Goal: Transaction & Acquisition: Purchase product/service

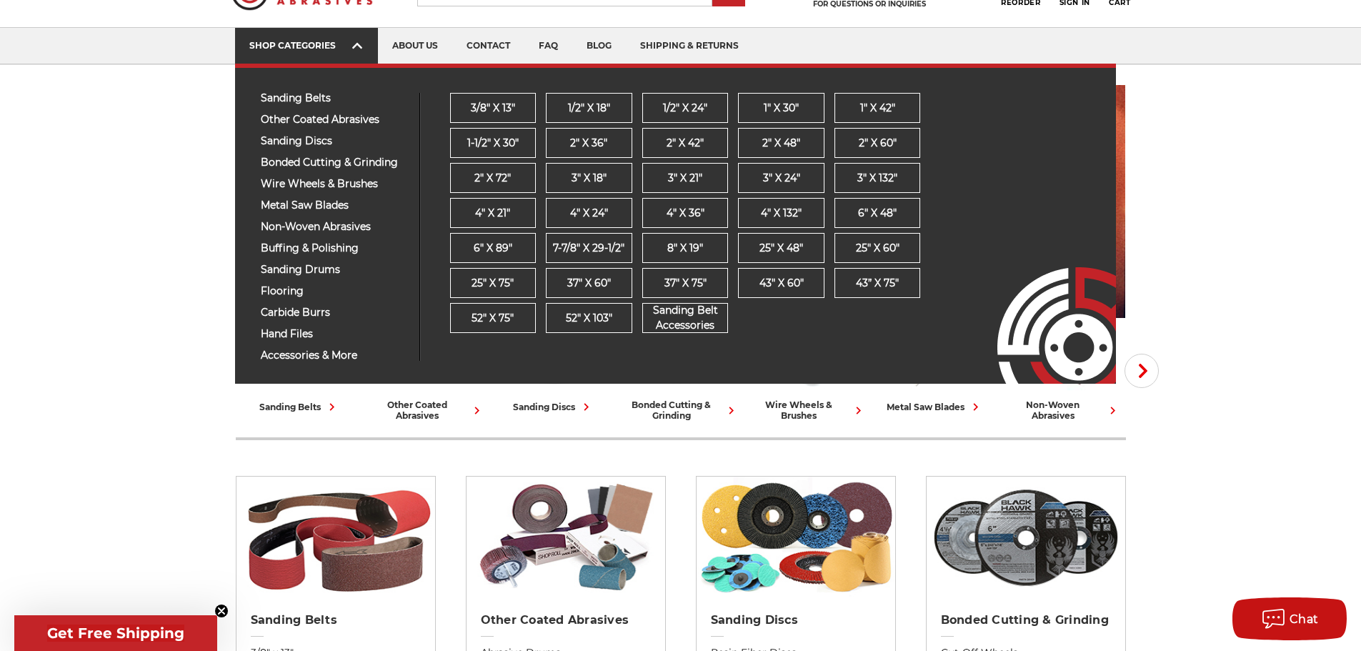
click at [360, 49] on icon at bounding box center [357, 46] width 10 height 16
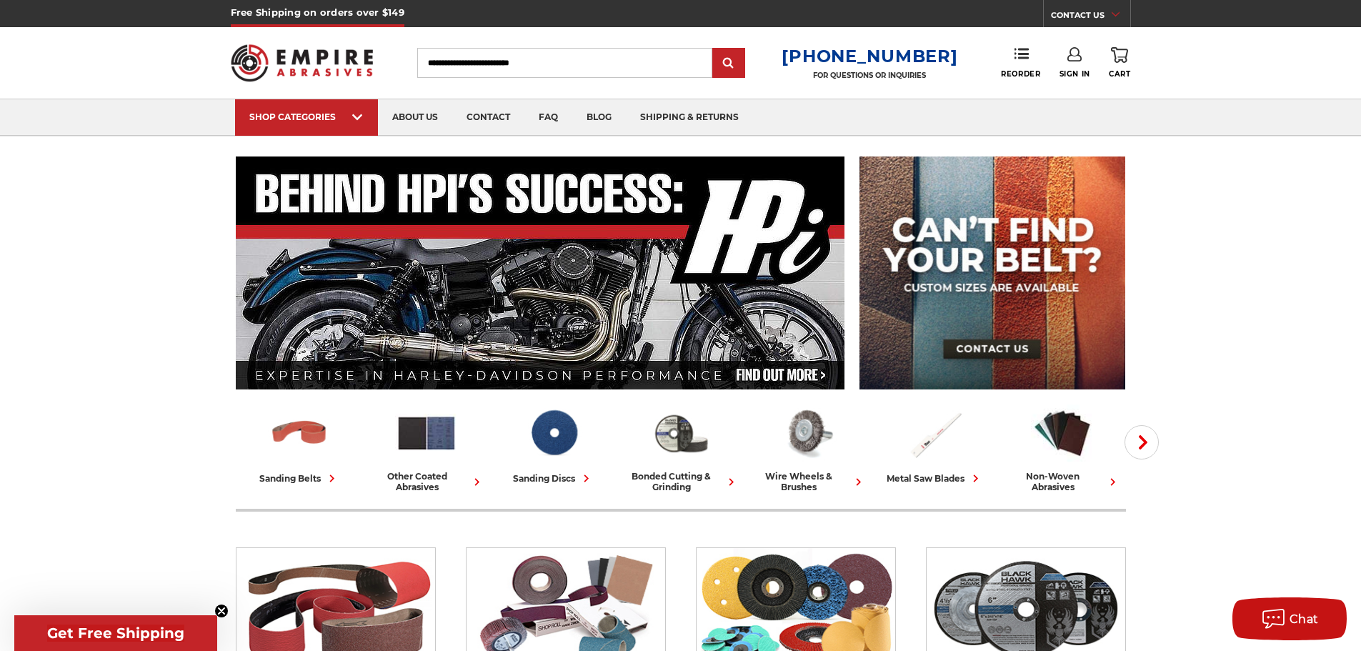
click at [360, 49] on img at bounding box center [302, 63] width 143 height 56
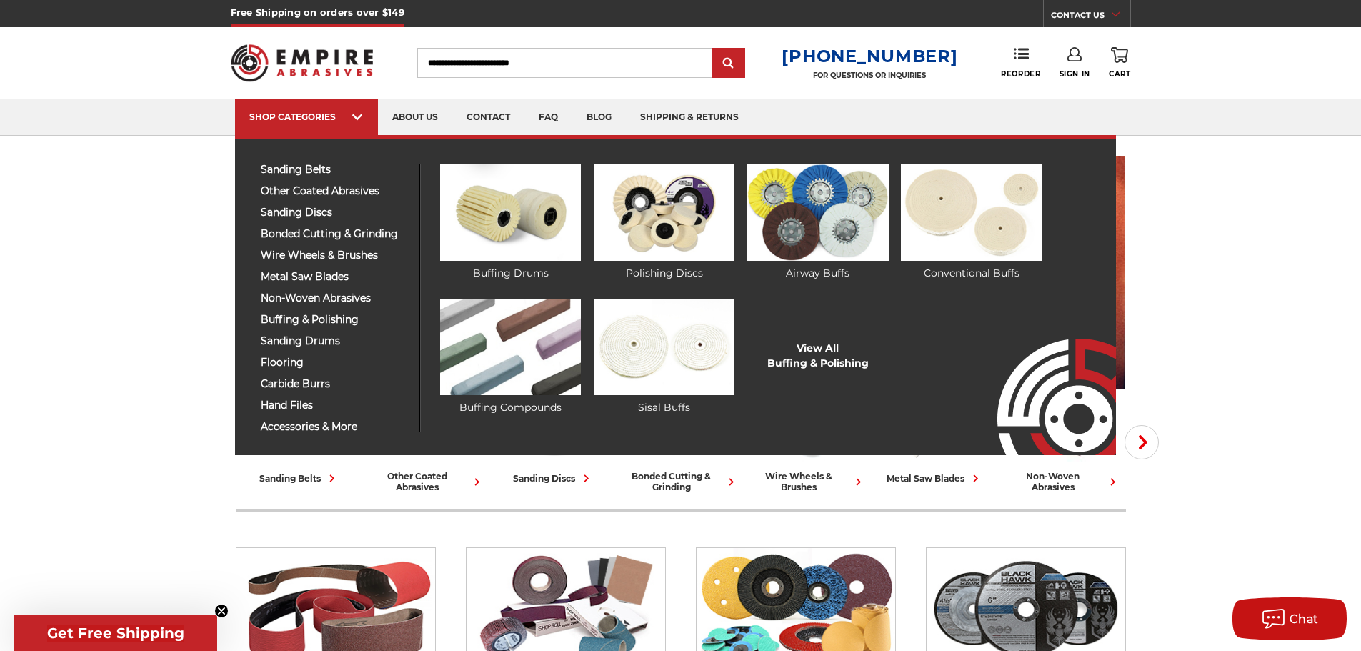
click at [491, 325] on img at bounding box center [510, 347] width 141 height 96
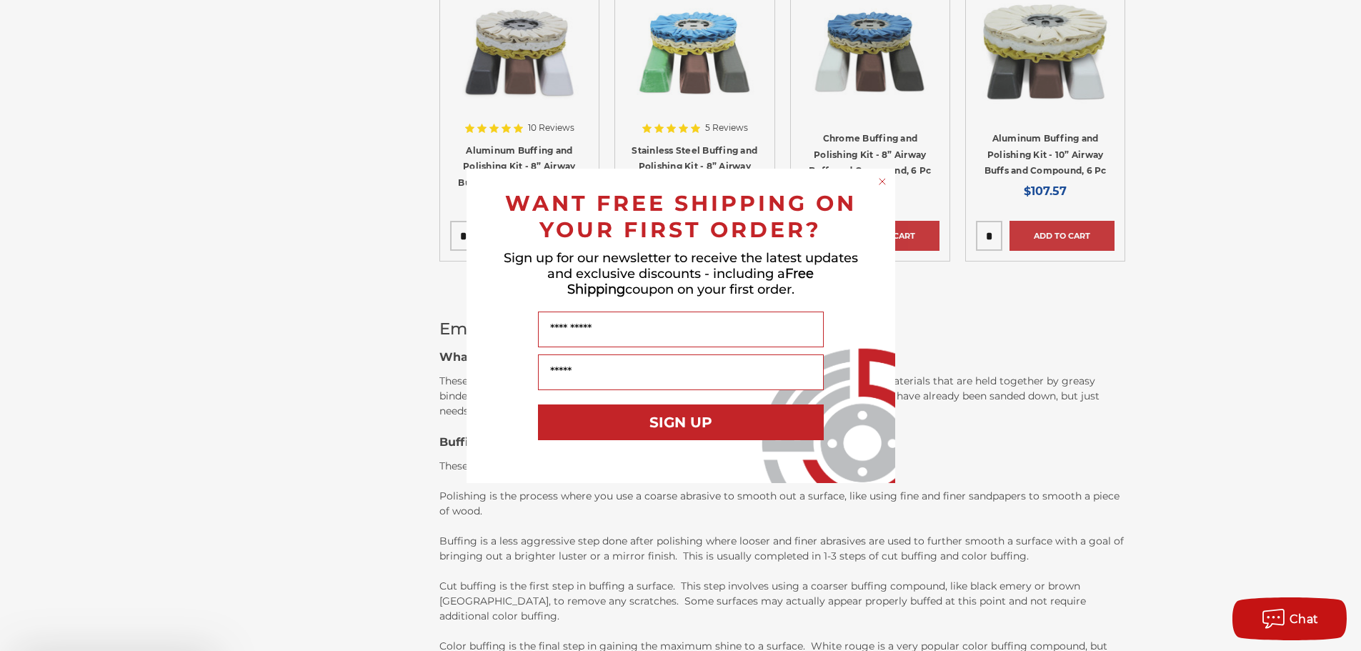
scroll to position [1000, 0]
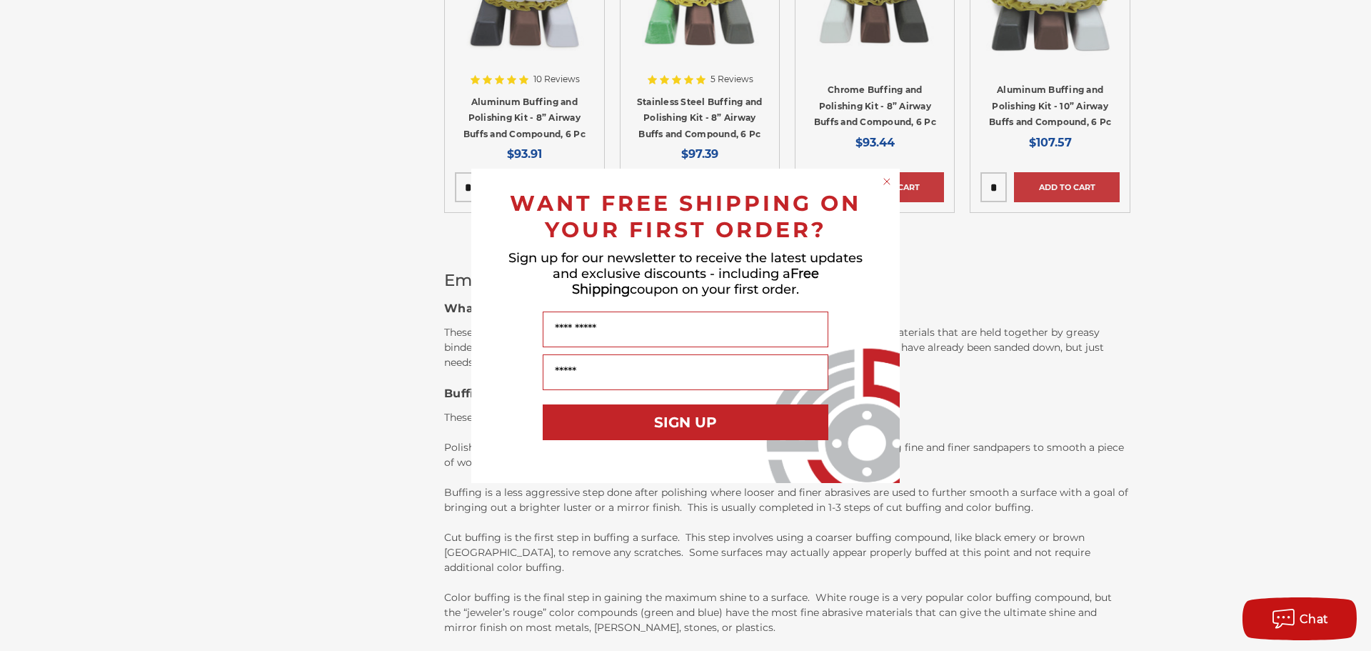
click at [884, 181] on circle "Close dialog" at bounding box center [888, 181] width 14 height 14
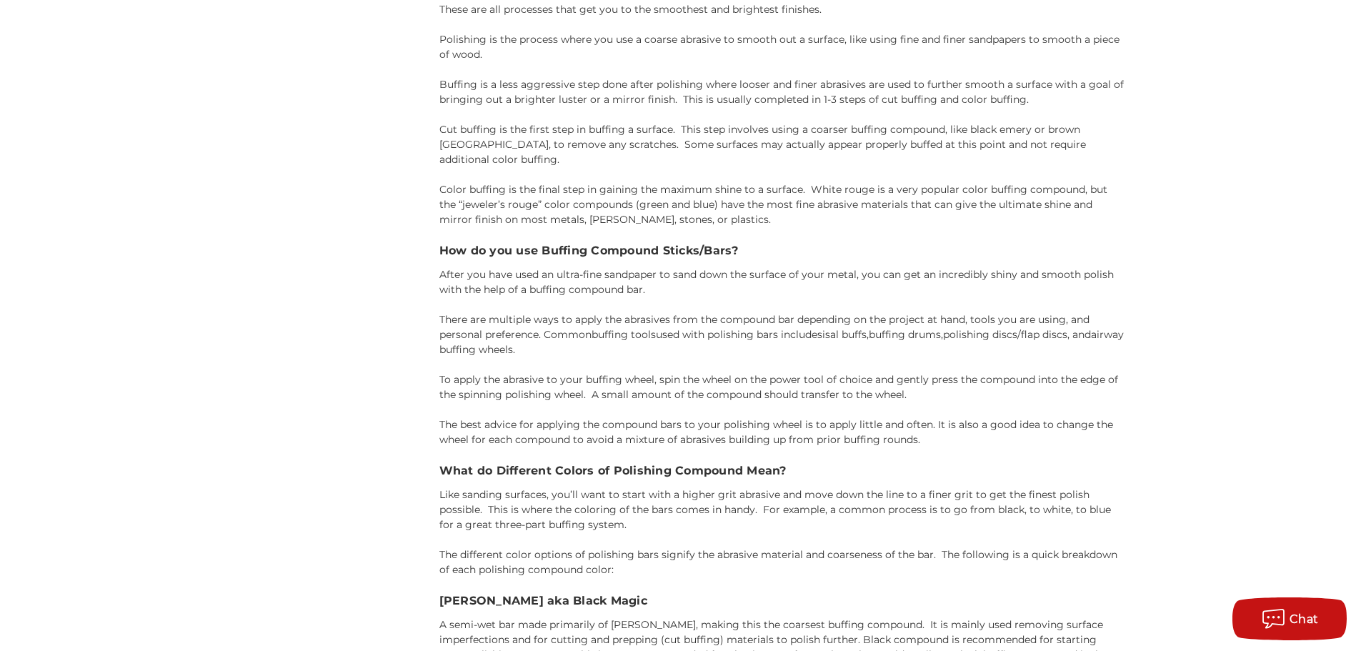
scroll to position [1357, 0]
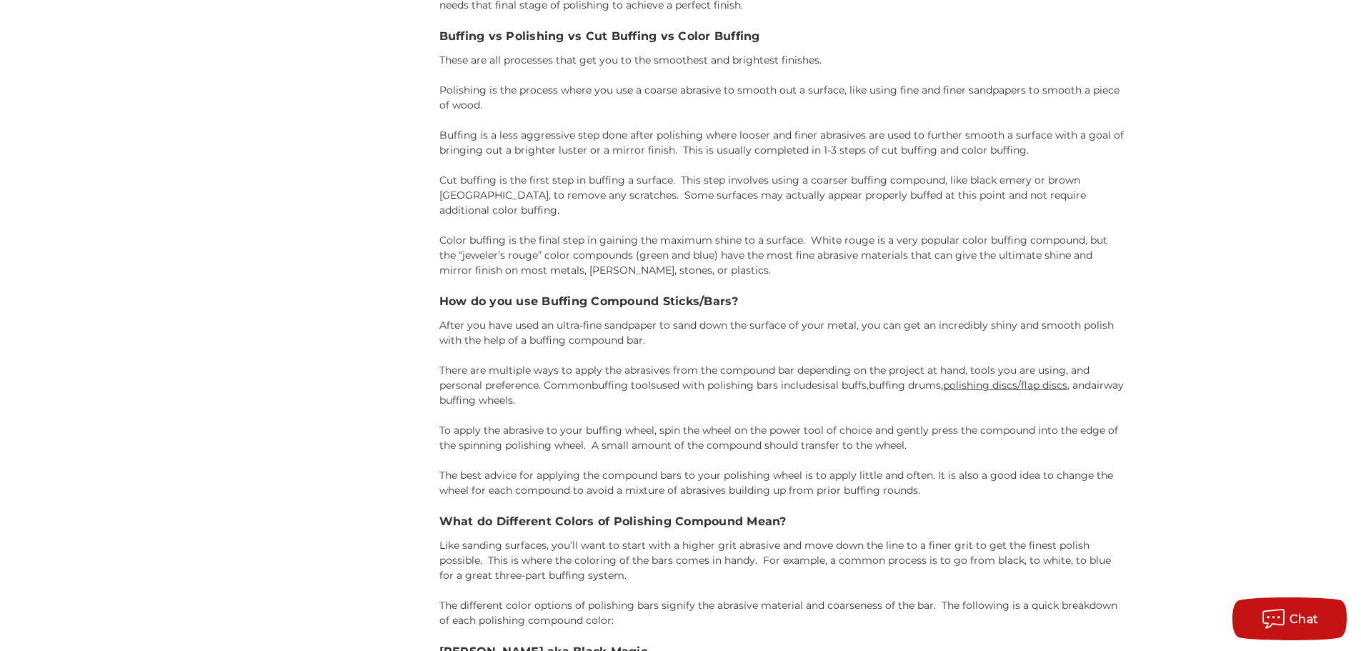
click at [996, 379] on link "polishing discs/flap discs" at bounding box center [1005, 385] width 124 height 13
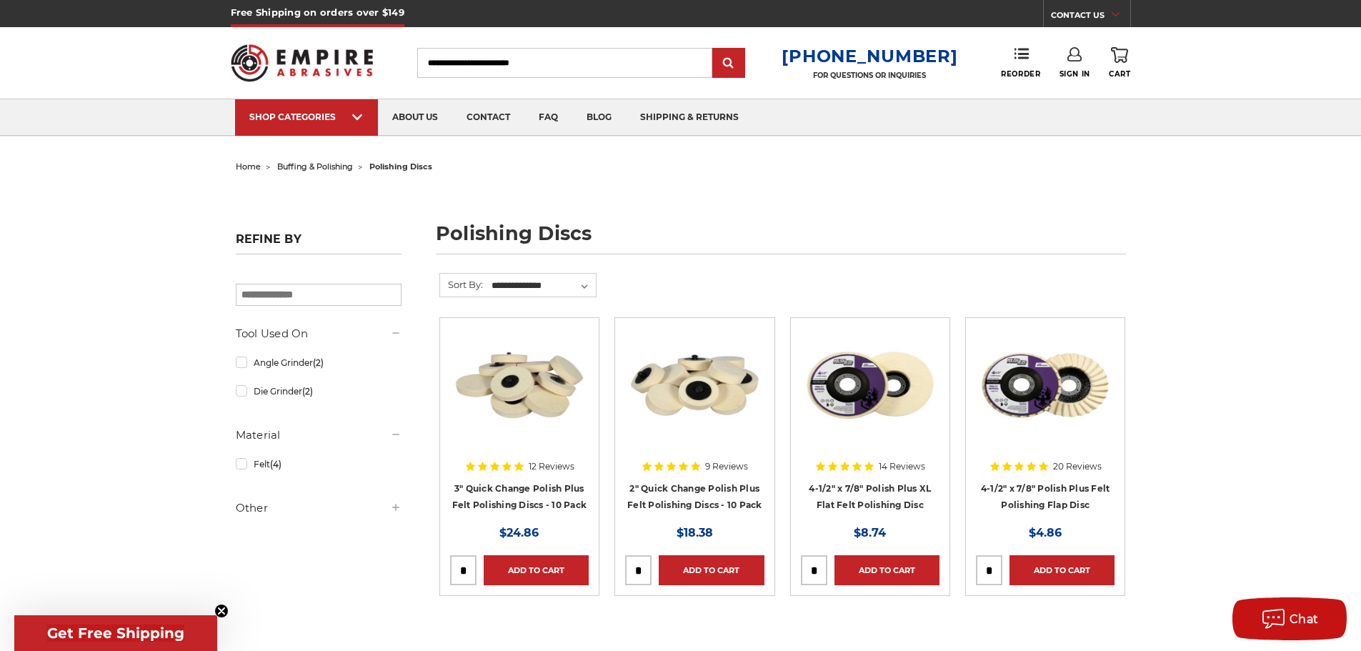
click at [526, 414] on img at bounding box center [519, 385] width 139 height 114
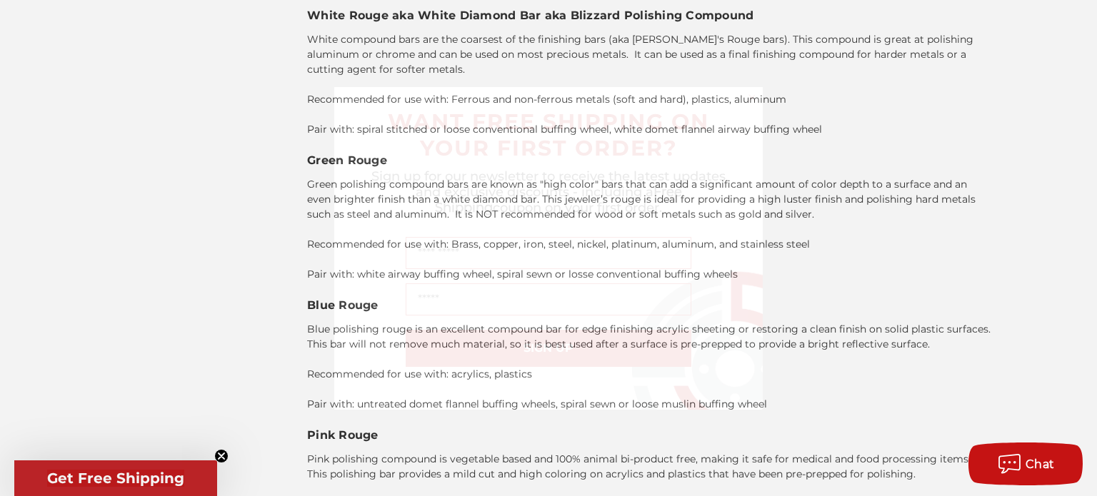
click at [753, 98] on circle "Close dialog" at bounding box center [753, 98] width 14 height 14
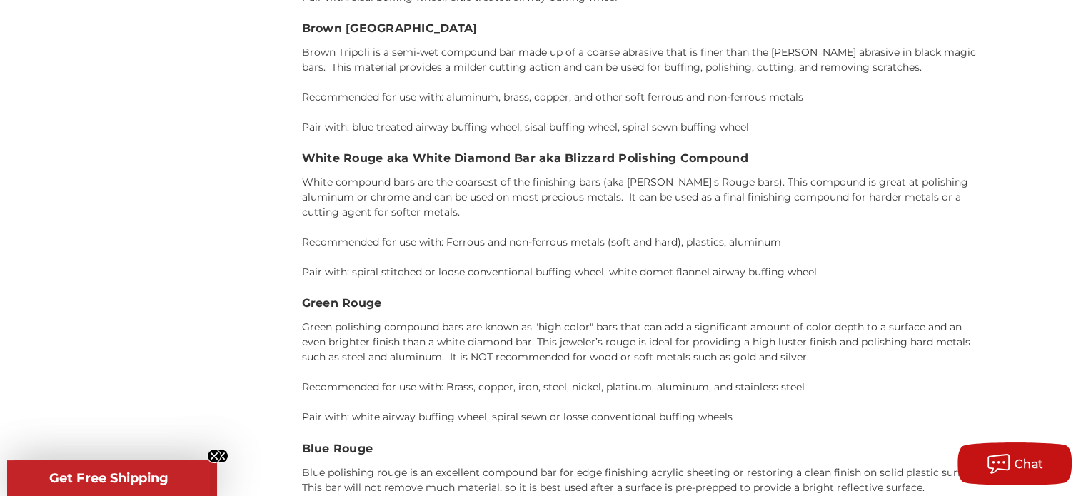
scroll to position [2356, 0]
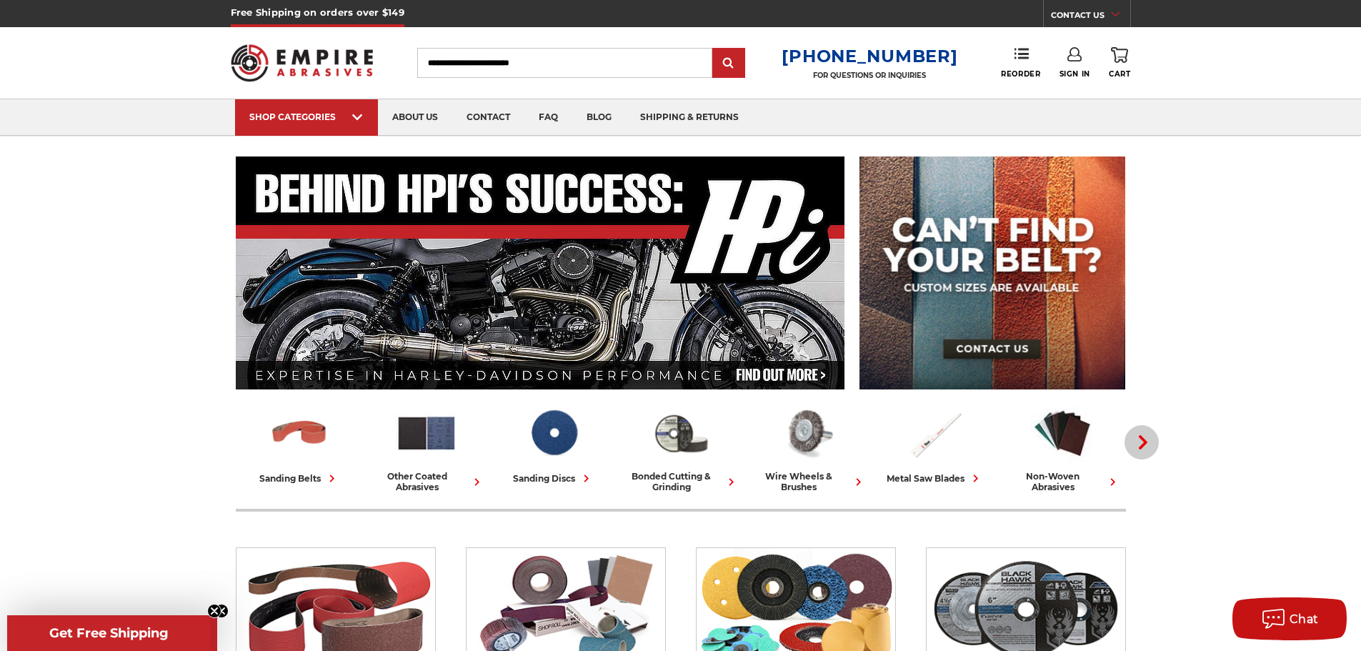
click at [1141, 442] on icon "button" at bounding box center [1143, 442] width 14 height 14
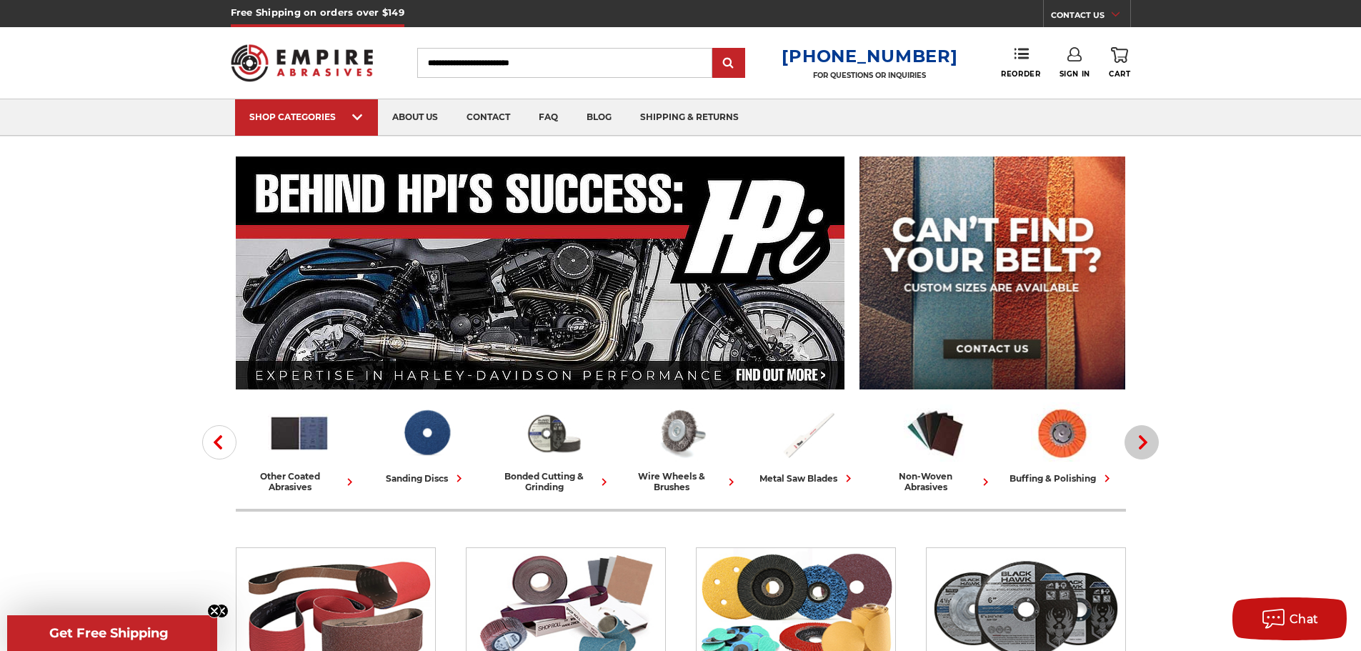
click at [1141, 442] on icon "button" at bounding box center [1143, 442] width 14 height 14
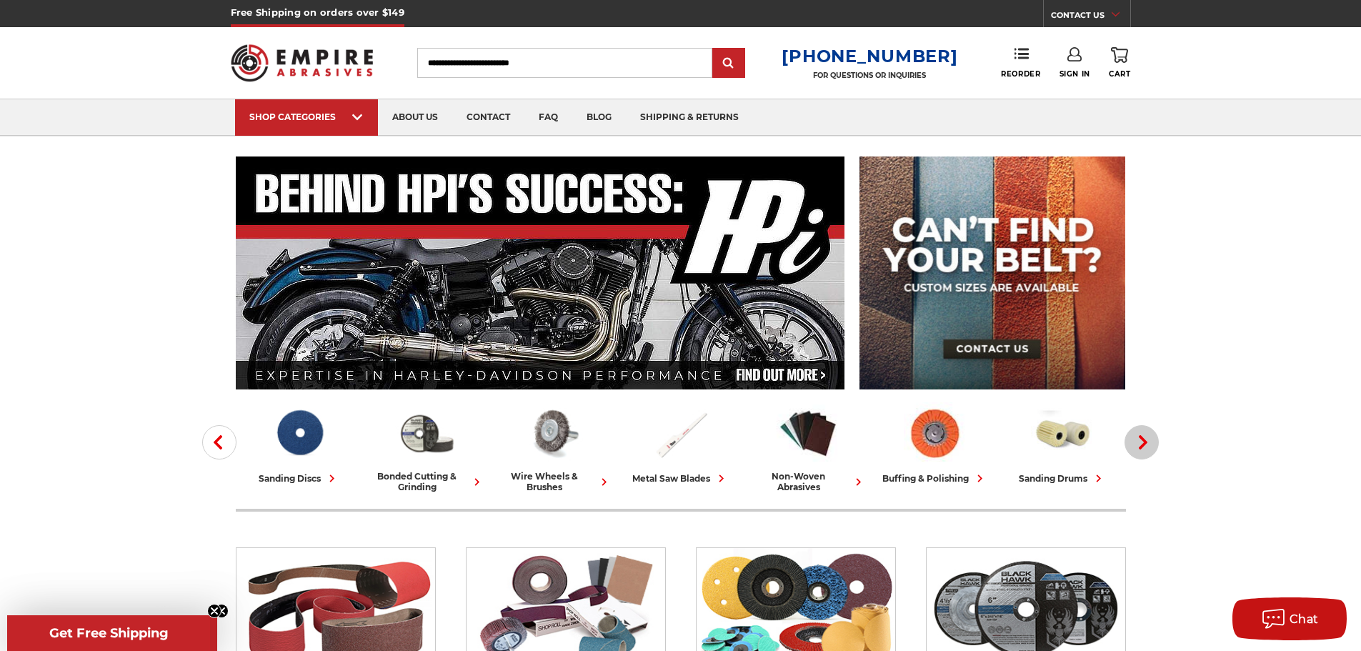
click at [1141, 442] on icon "button" at bounding box center [1143, 442] width 14 height 14
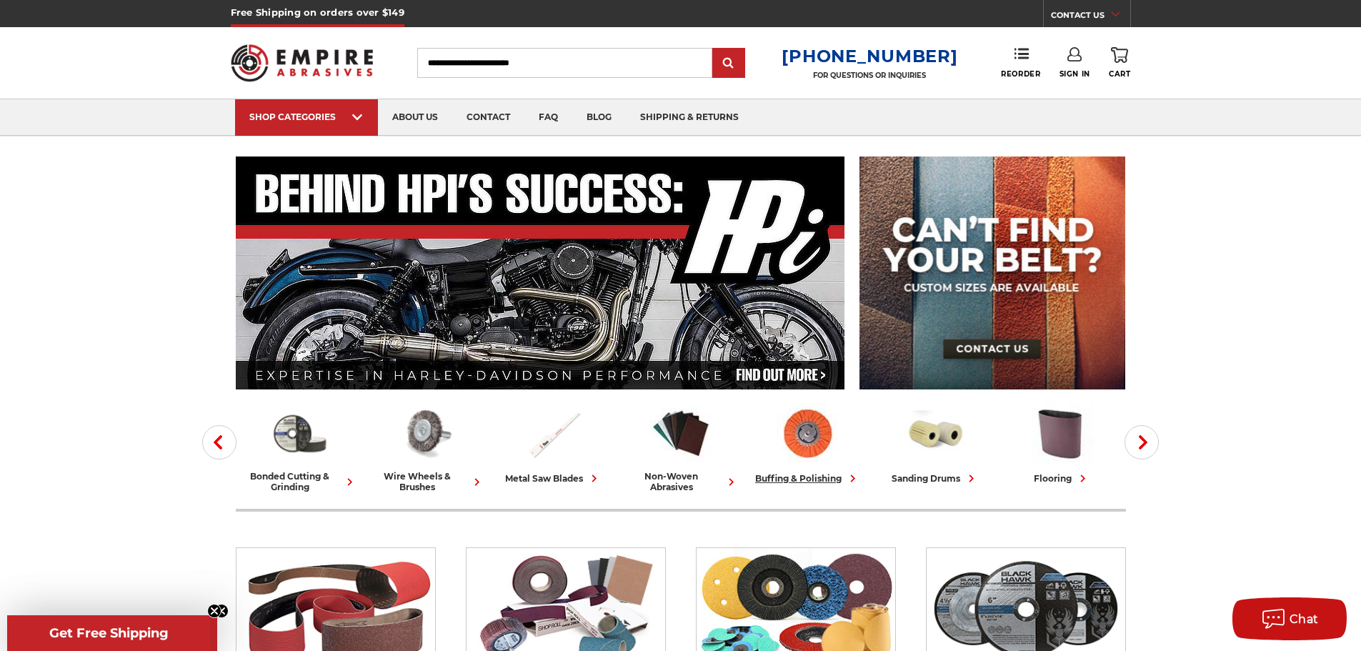
click at [796, 472] on div "buffing & polishing" at bounding box center [807, 478] width 105 height 15
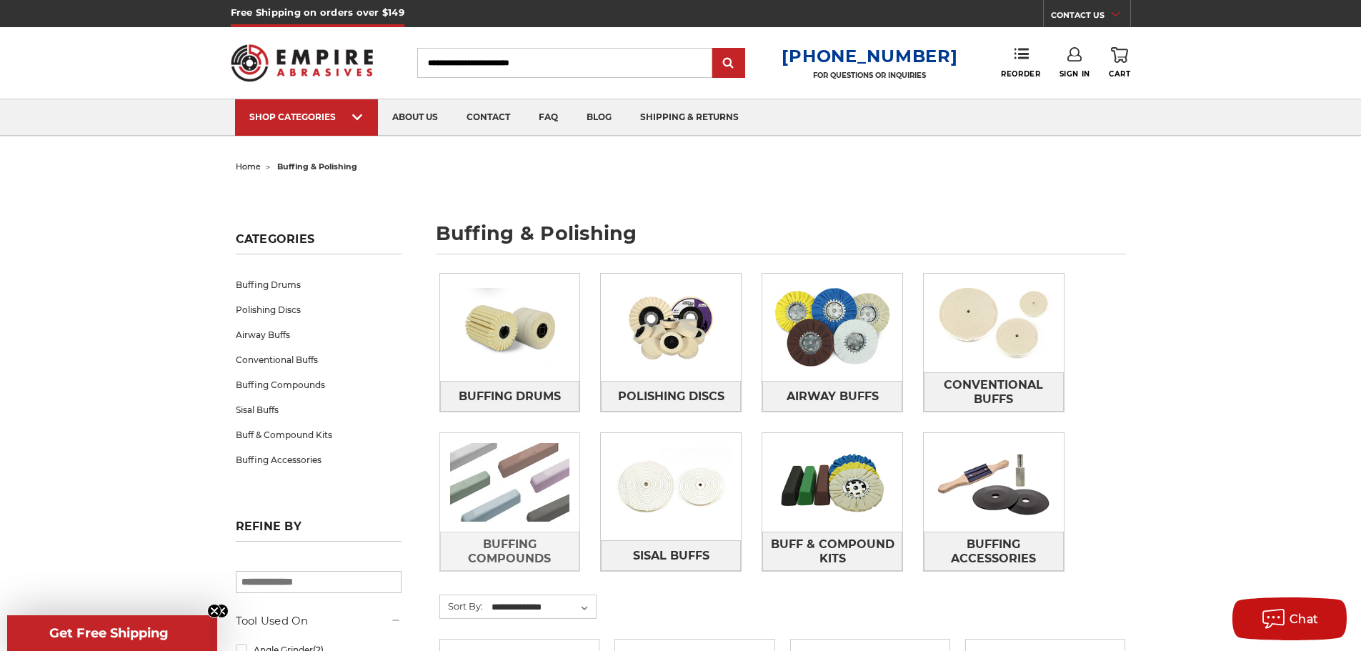
click at [511, 459] on img at bounding box center [510, 482] width 140 height 99
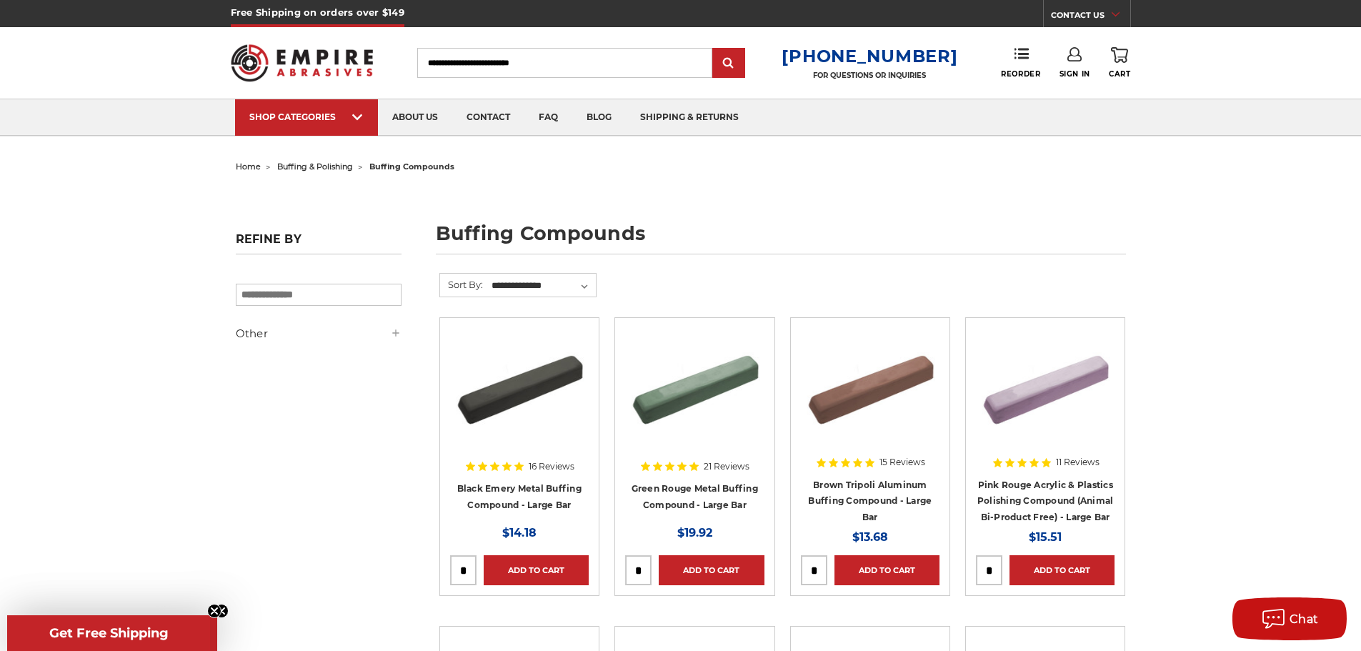
click at [706, 489] on div at bounding box center [694, 419] width 139 height 183
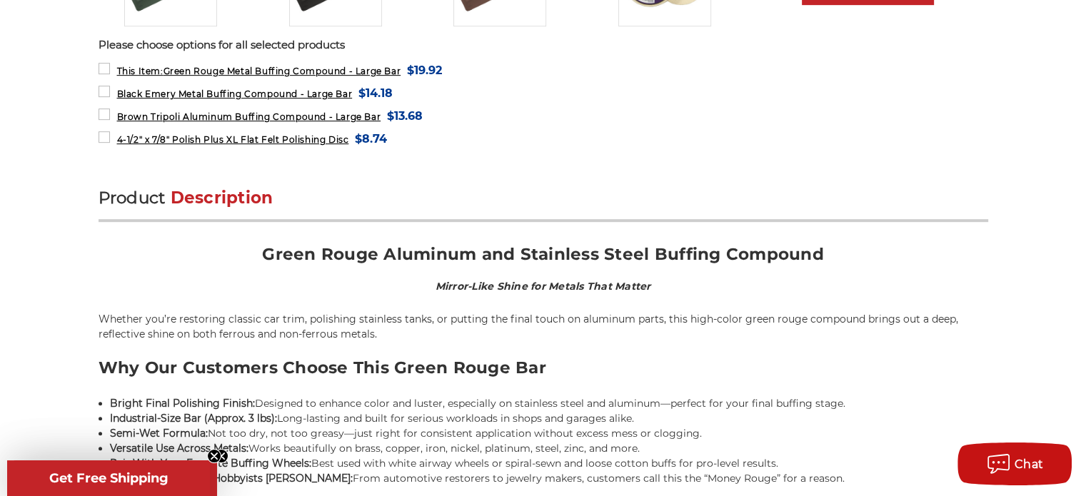
scroll to position [786, 0]
